Goal: Find specific page/section: Find specific page/section

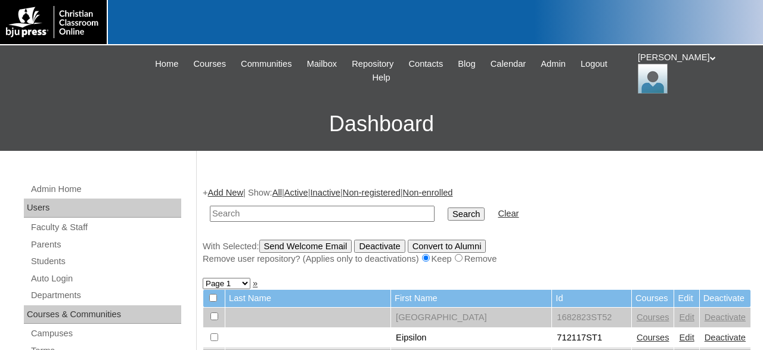
drag, startPoint x: 590, startPoint y: 63, endPoint x: 469, endPoint y: 95, distance: 124.8
click at [566, 63] on span "Admin" at bounding box center [553, 64] width 25 height 14
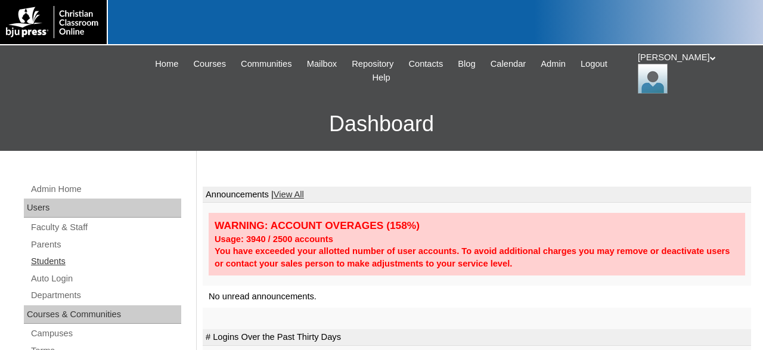
click at [60, 258] on link "Students" at bounding box center [105, 261] width 151 height 15
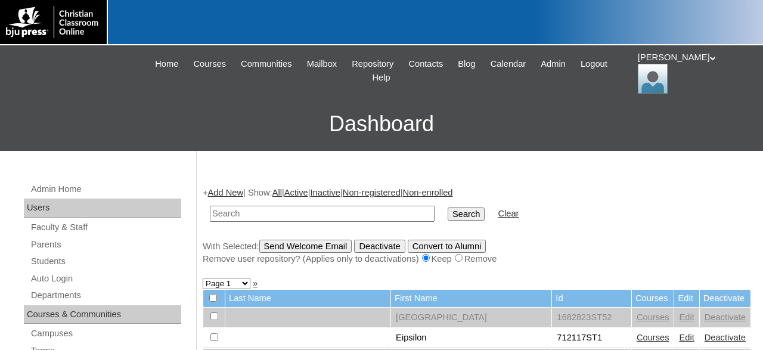
click at [298, 215] on input "text" at bounding box center [322, 214] width 225 height 16
type input "712894"
click at [448, 208] on input "Search" at bounding box center [466, 214] width 37 height 13
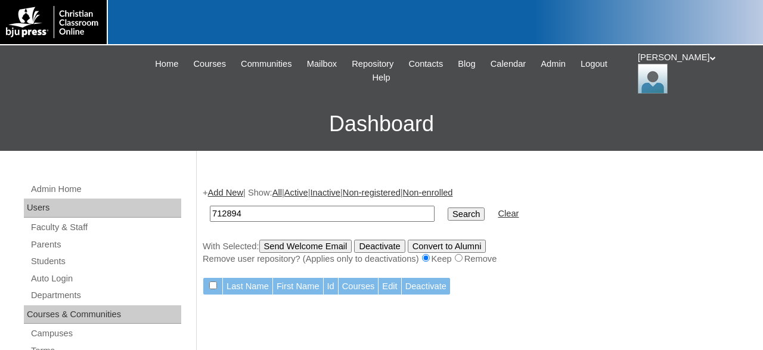
drag, startPoint x: 280, startPoint y: 209, endPoint x: 182, endPoint y: 212, distance: 98.4
click at [210, 212] on input "712894" at bounding box center [322, 214] width 225 height 16
click at [61, 260] on link "Students" at bounding box center [105, 261] width 151 height 15
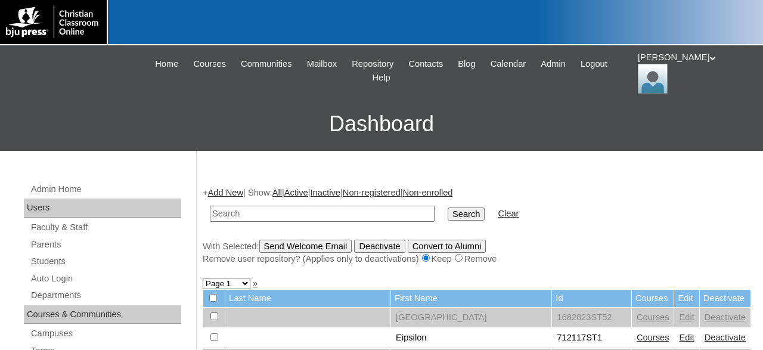
click at [266, 215] on input "text" at bounding box center [322, 214] width 225 height 16
type input "712894"
click at [448, 208] on input "Search" at bounding box center [466, 214] width 37 height 13
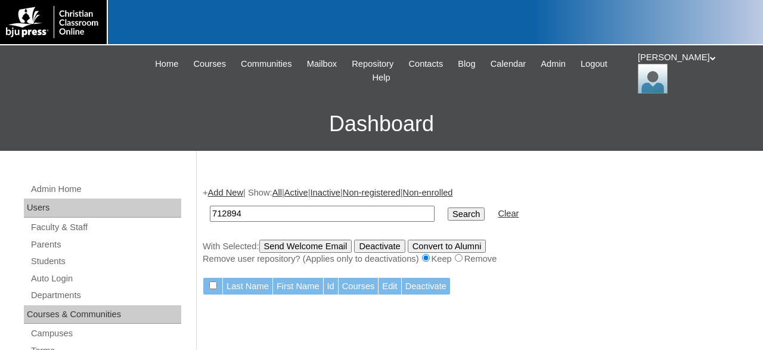
drag, startPoint x: 673, startPoint y: 67, endPoint x: 666, endPoint y: 73, distance: 8.9
click at [710, 60] on icon at bounding box center [713, 58] width 6 height 4
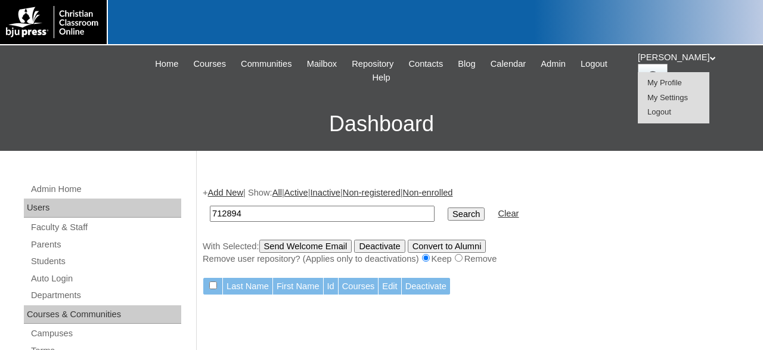
click at [660, 113] on span "Logout" at bounding box center [660, 111] width 24 height 9
